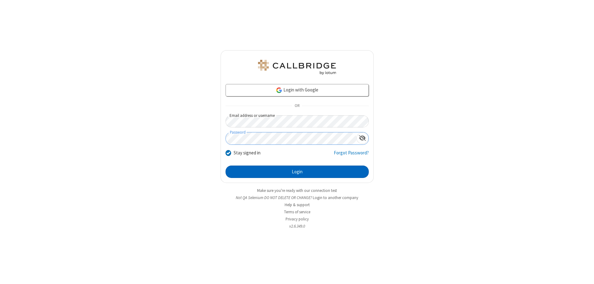
click at [297, 171] on button "Login" at bounding box center [297, 171] width 143 height 12
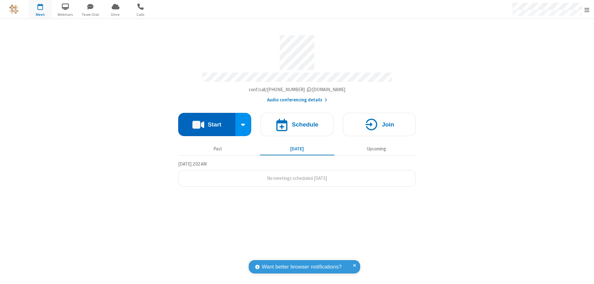
click at [207, 121] on button "Start" at bounding box center [206, 124] width 57 height 23
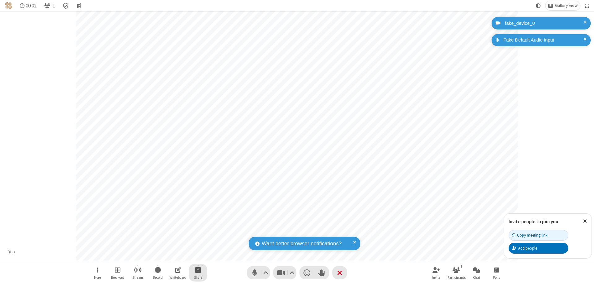
click at [198, 269] on span "Start sharing" at bounding box center [198, 270] width 6 height 8
click at [173, 254] on span "Share my screen" at bounding box center [173, 254] width 7 height 5
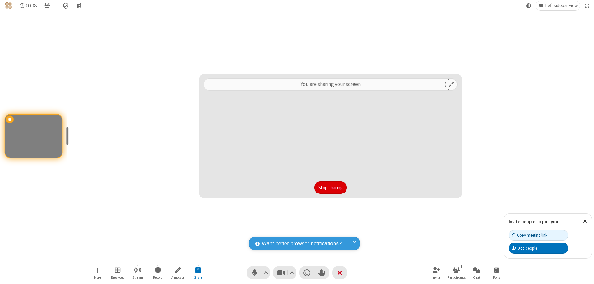
click at [331, 187] on button "Stop sharing" at bounding box center [330, 187] width 33 height 12
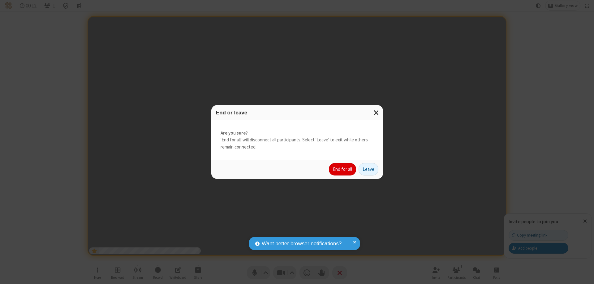
click at [343, 169] on button "End for all" at bounding box center [342, 169] width 27 height 12
